Goal: Navigation & Orientation: Go to known website

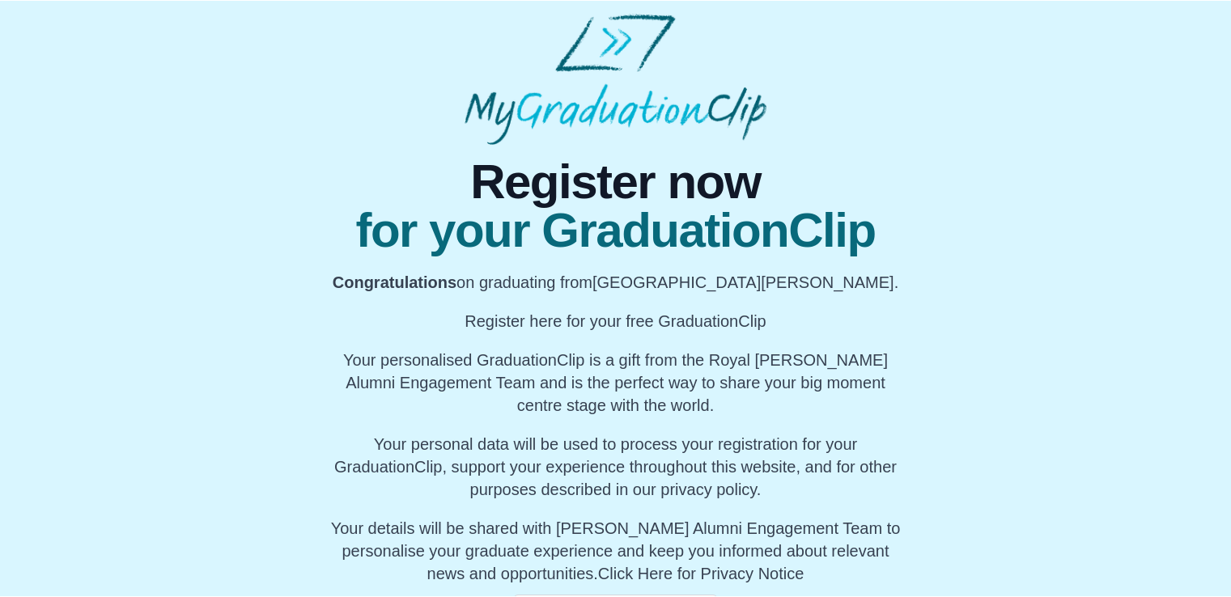
scroll to position [88, 0]
